Goal: Information Seeking & Learning: Check status

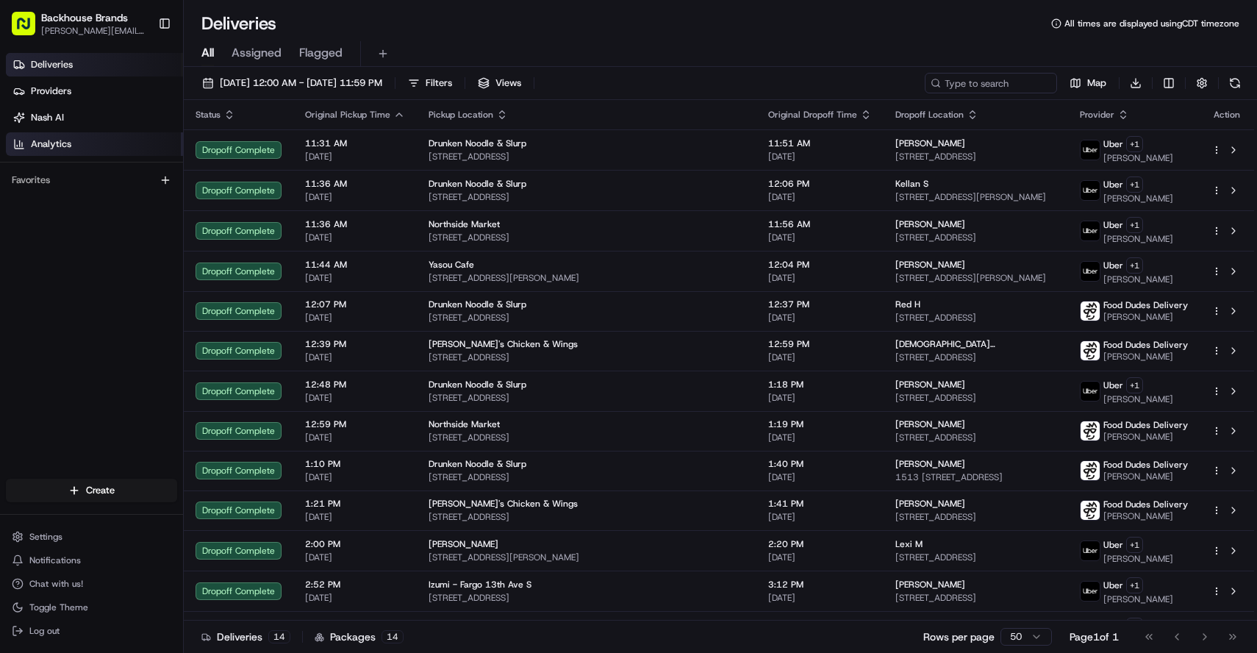
click at [67, 146] on span "Analytics" at bounding box center [51, 143] width 40 height 13
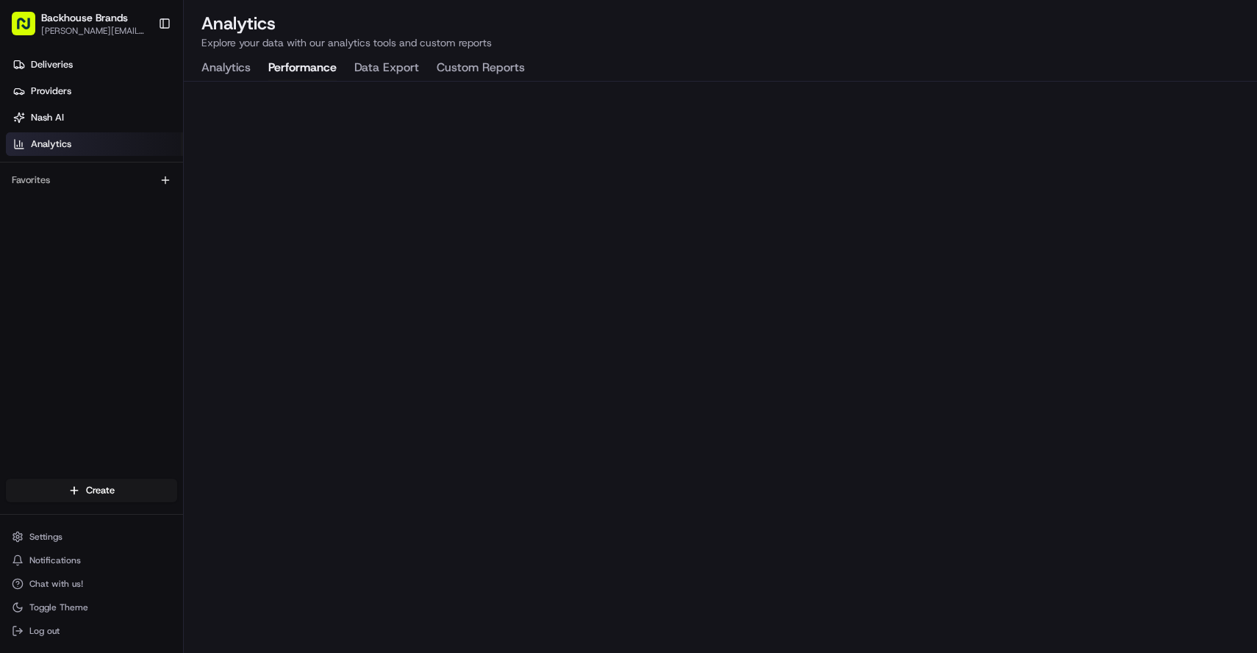
click at [303, 68] on button "Performance" at bounding box center [302, 68] width 68 height 25
click at [232, 68] on button "Analytics" at bounding box center [225, 68] width 49 height 25
click at [68, 71] on span "Deliveries" at bounding box center [52, 64] width 42 height 13
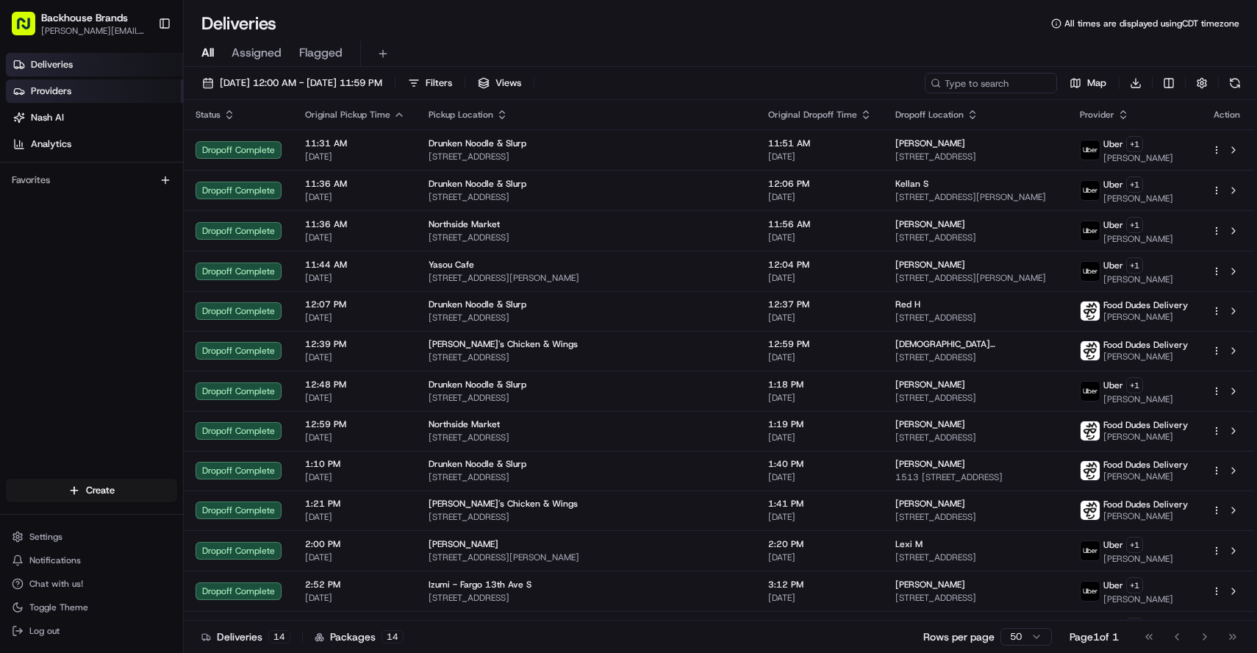
click at [75, 88] on link "Providers" at bounding box center [94, 91] width 177 height 24
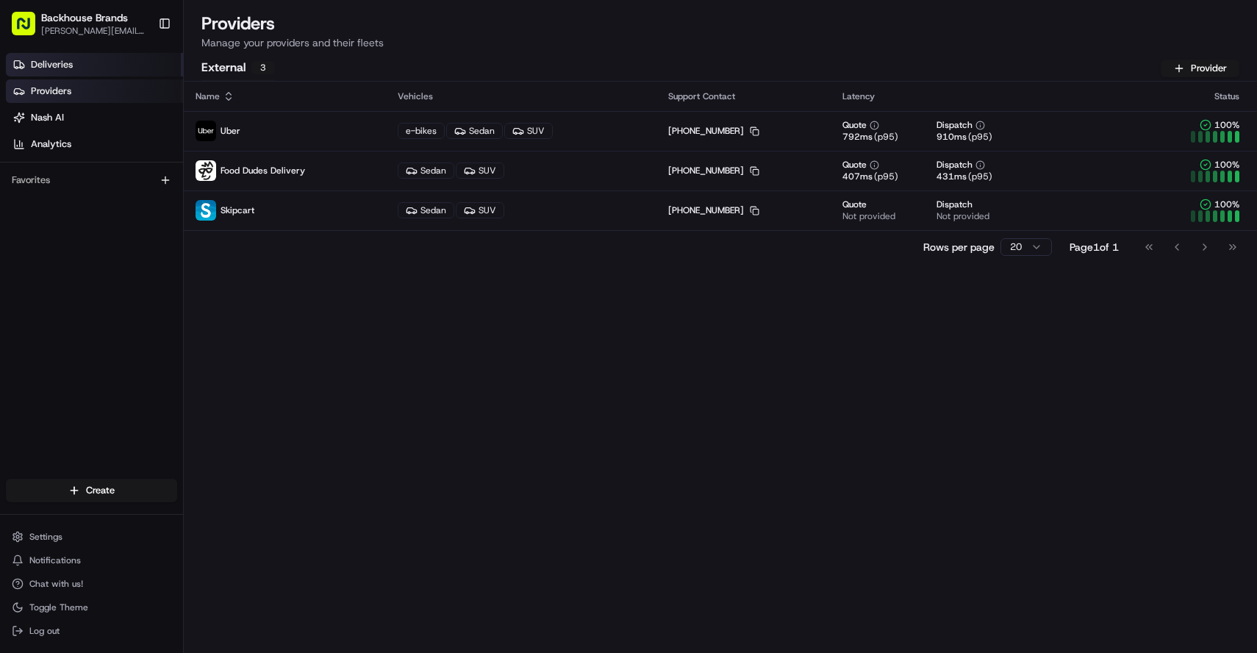
click at [73, 61] on link "Deliveries" at bounding box center [94, 65] width 177 height 24
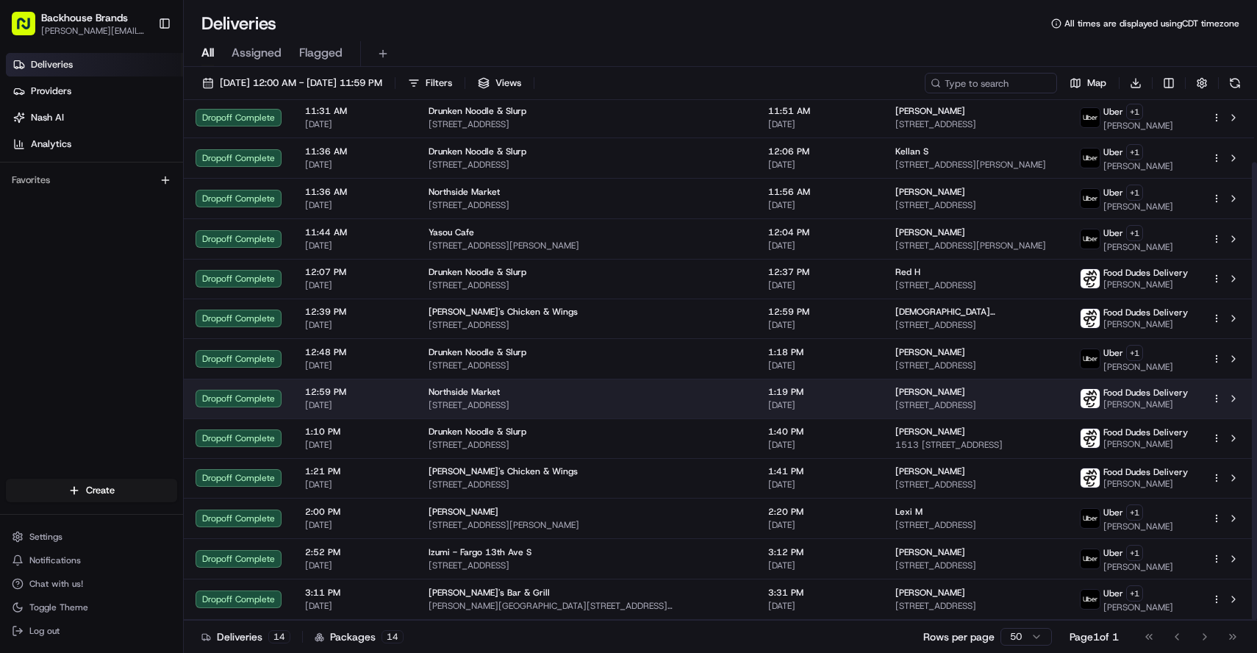
scroll to position [71, 0]
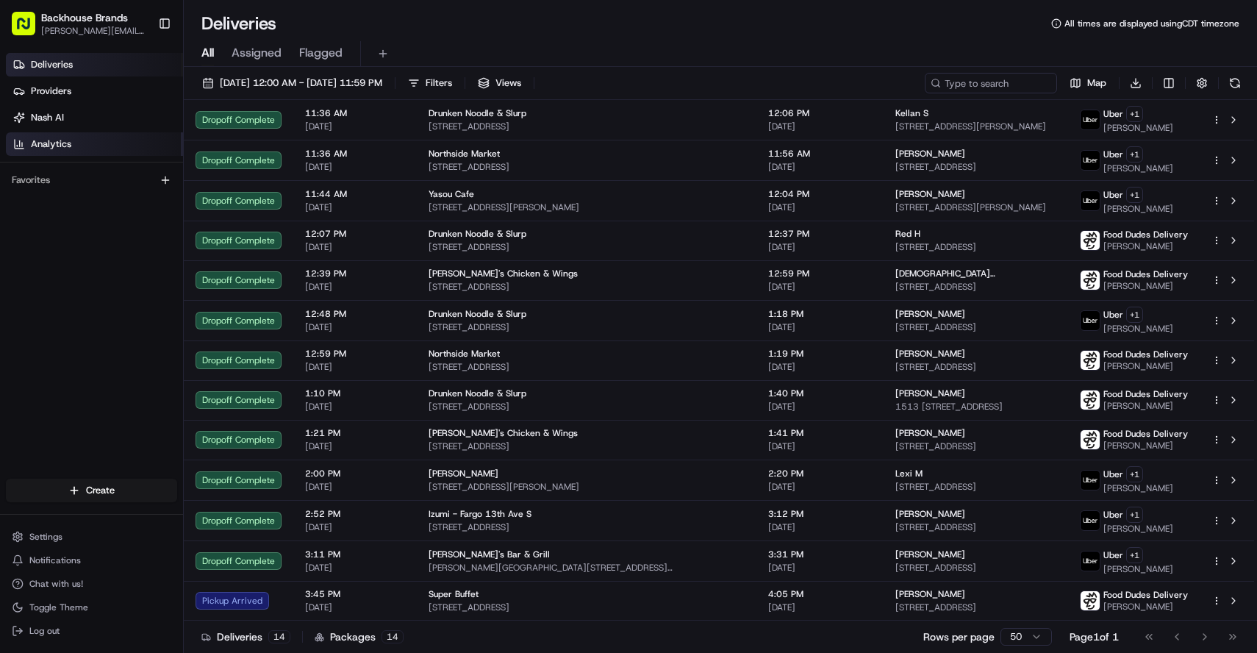
click at [59, 141] on span "Analytics" at bounding box center [51, 143] width 40 height 13
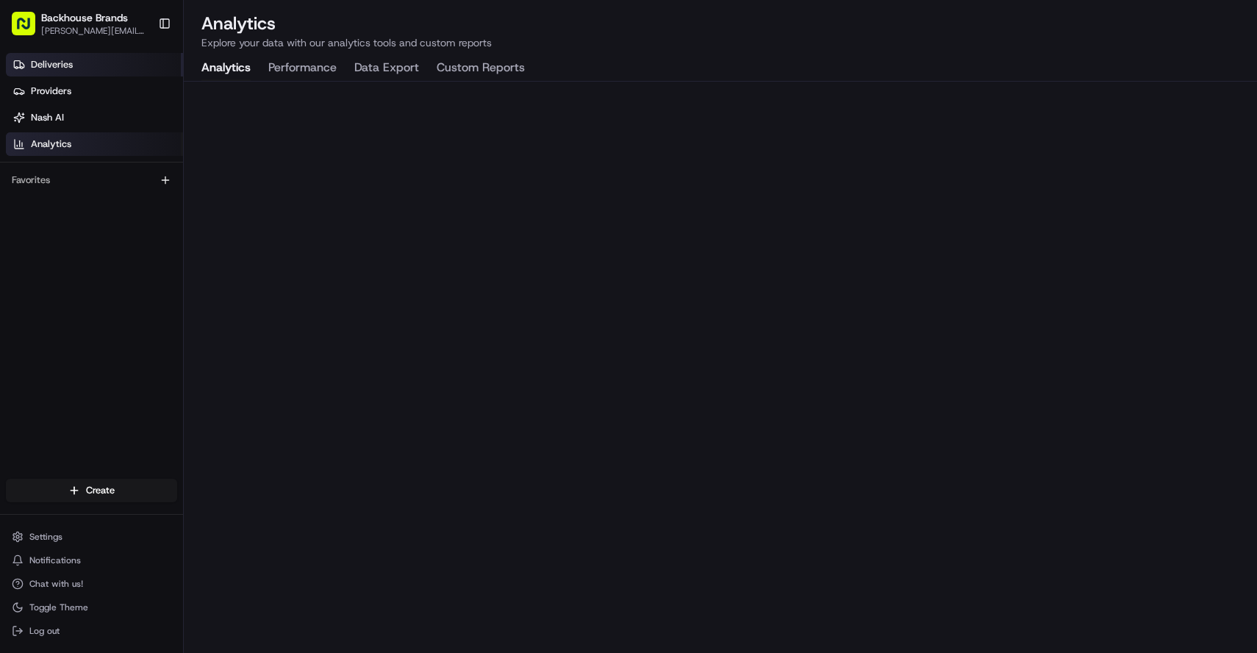
click at [62, 65] on span "Deliveries" at bounding box center [52, 64] width 42 height 13
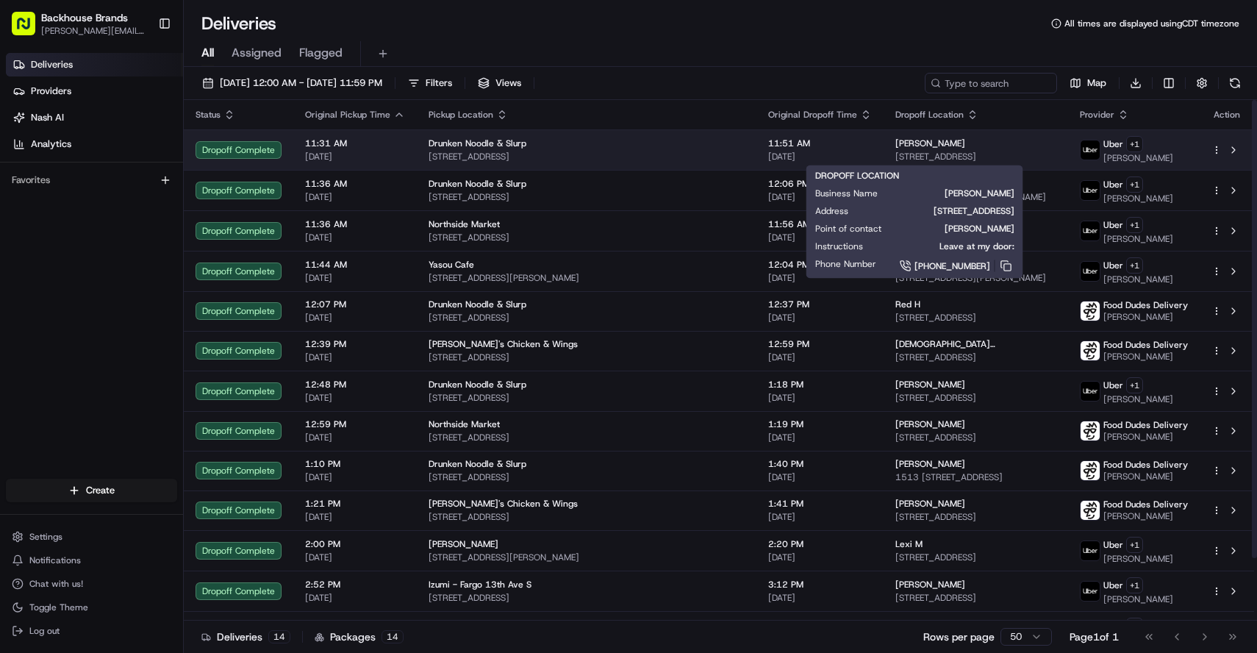
click at [1027, 146] on div "[PERSON_NAME]" at bounding box center [975, 143] width 161 height 12
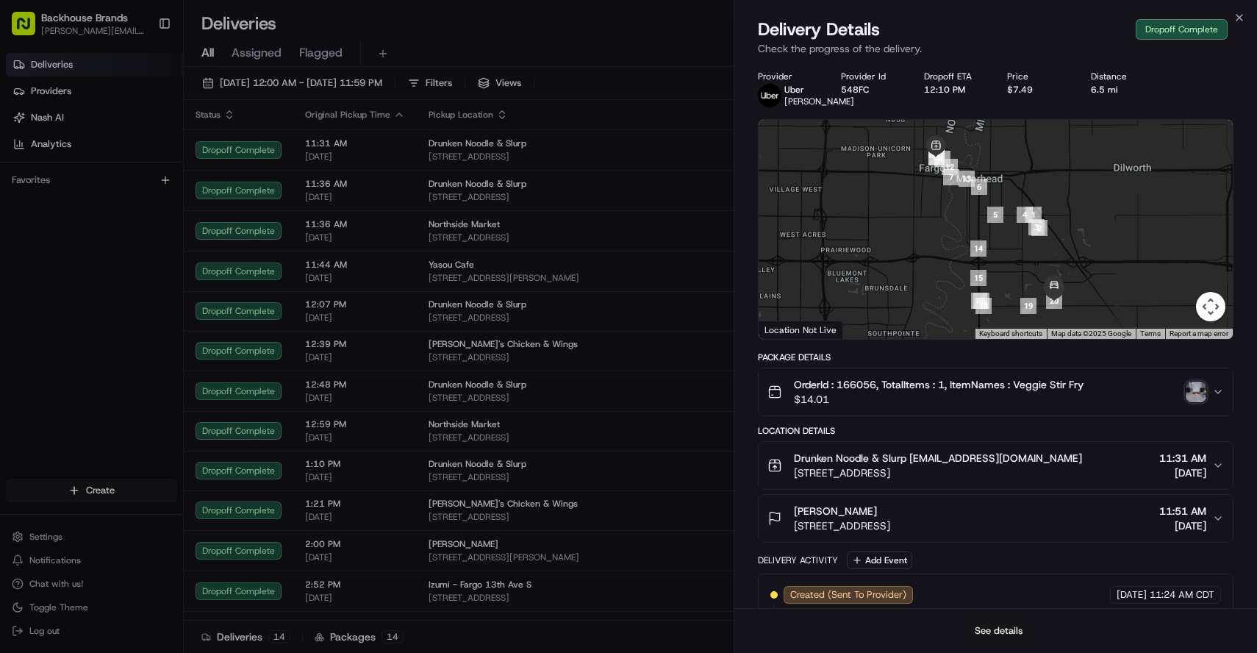
click at [1008, 632] on button "See details" at bounding box center [998, 630] width 61 height 21
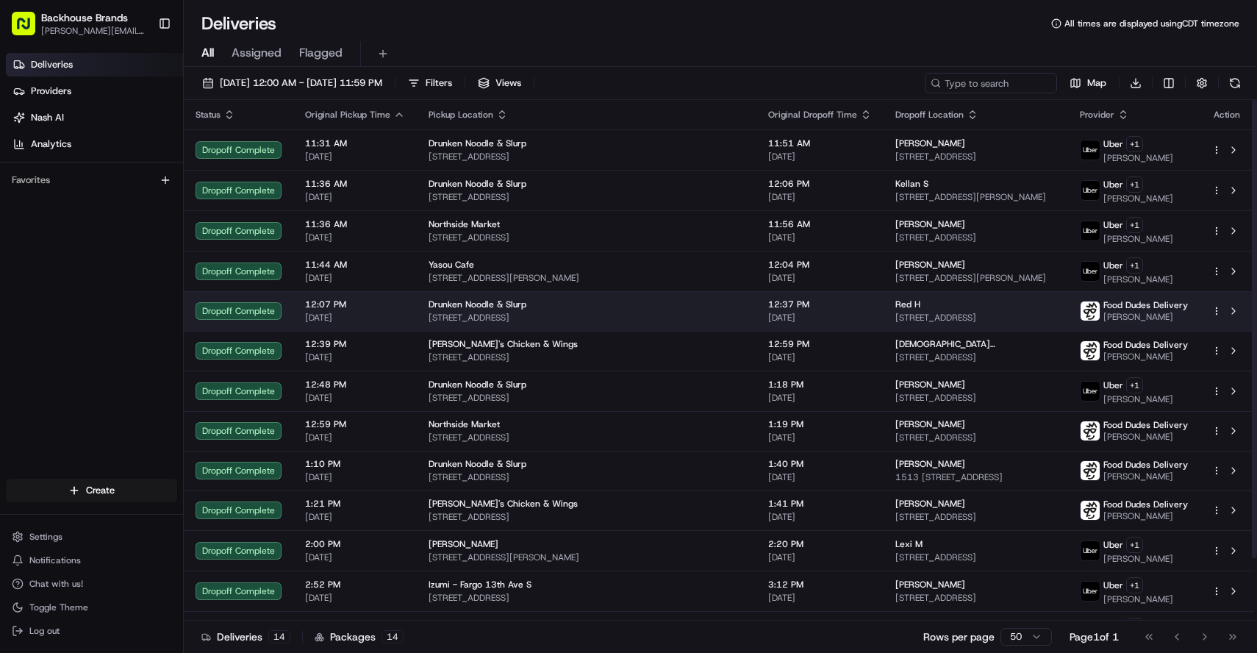
click at [895, 322] on span "[STREET_ADDRESS]" at bounding box center [975, 318] width 161 height 12
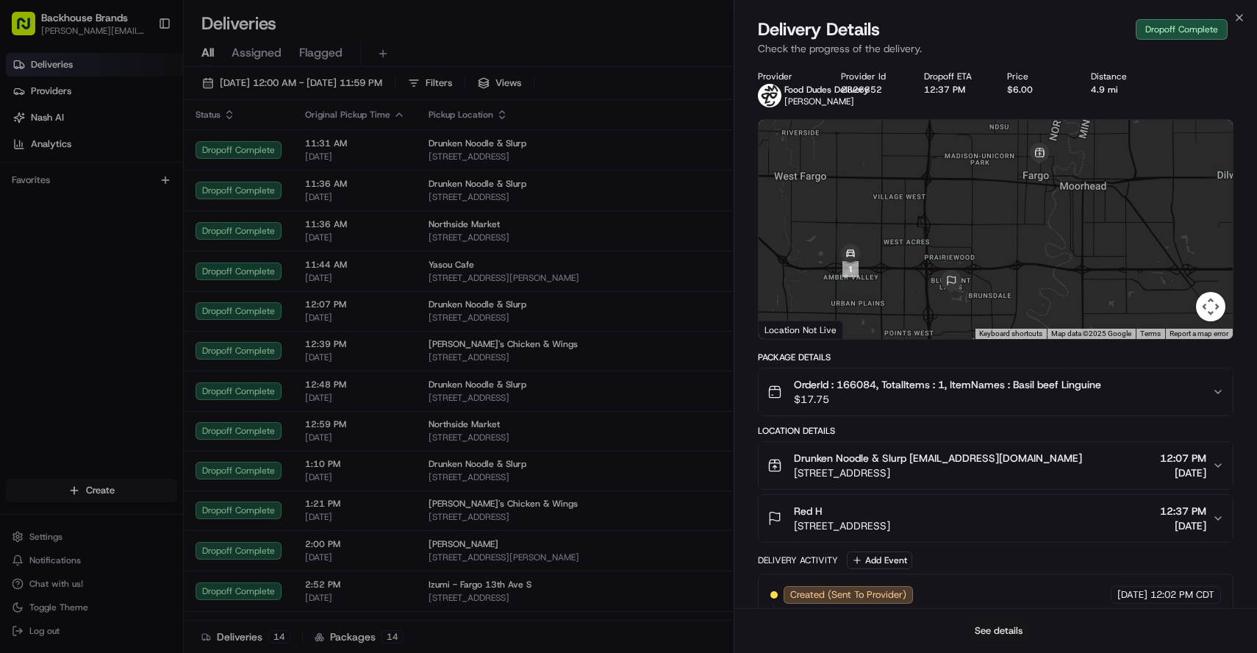
click at [1015, 630] on button "See details" at bounding box center [998, 630] width 61 height 21
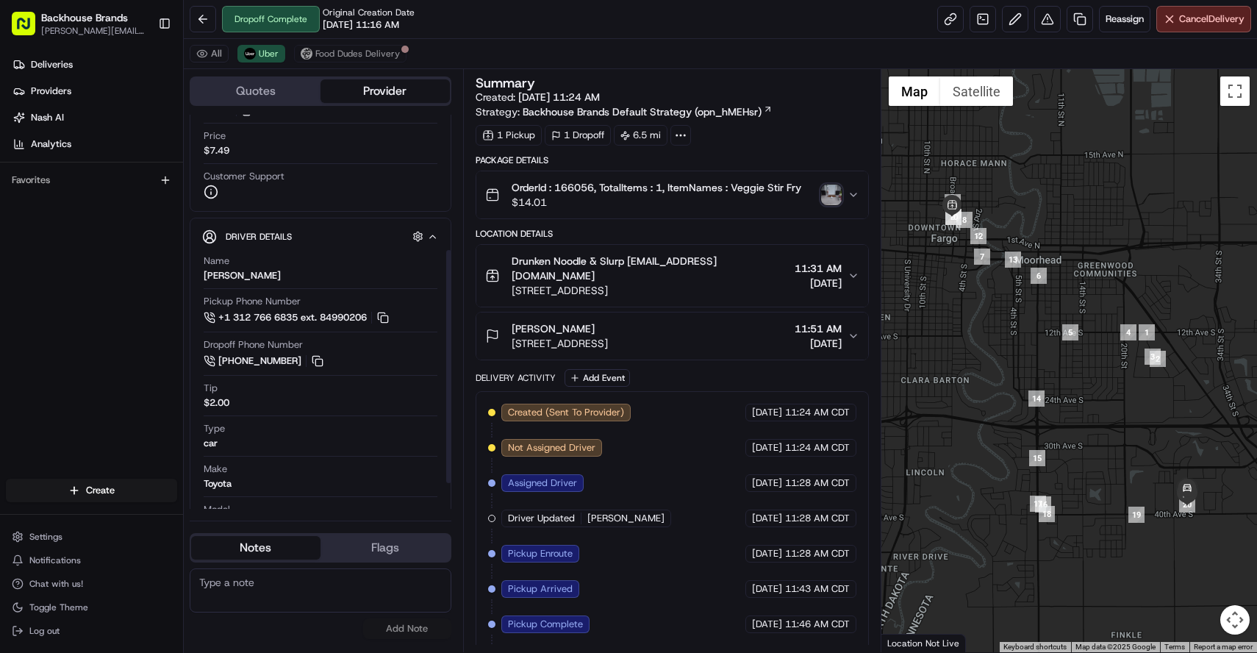
scroll to position [272, 0]
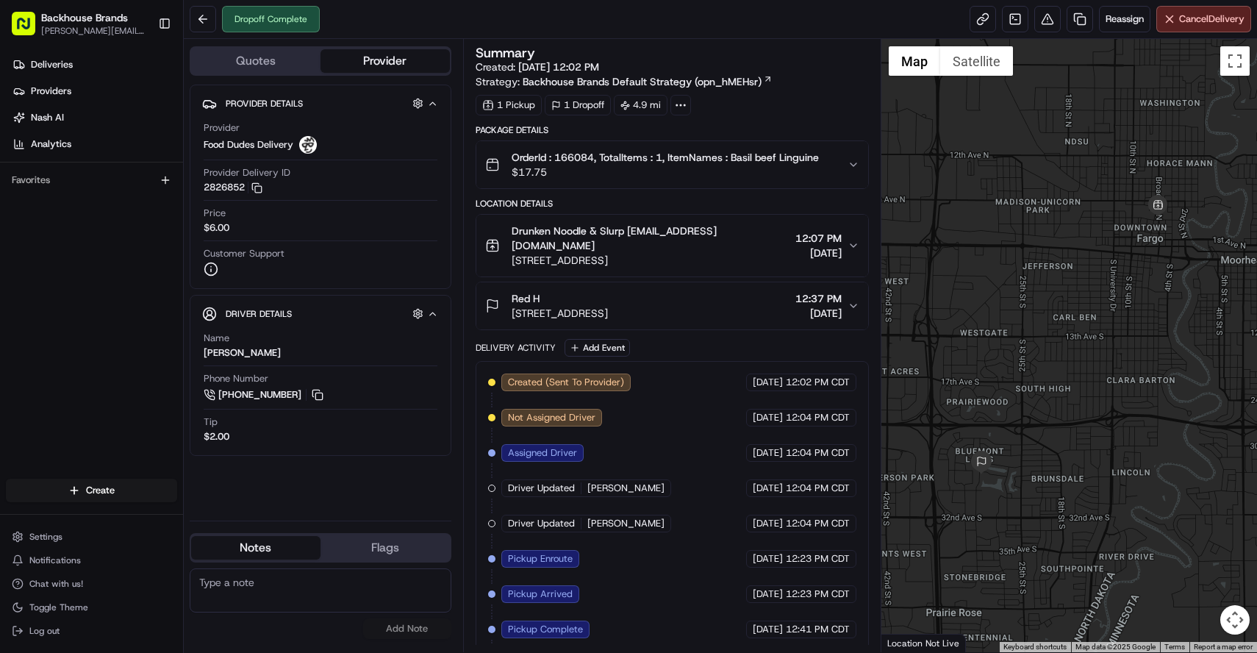
click at [434, 17] on div "Dropoff Complete Reassign Cancel Delivery" at bounding box center [720, 19] width 1073 height 39
click at [201, 16] on button at bounding box center [203, 19] width 26 height 26
